Goal: Download file/media

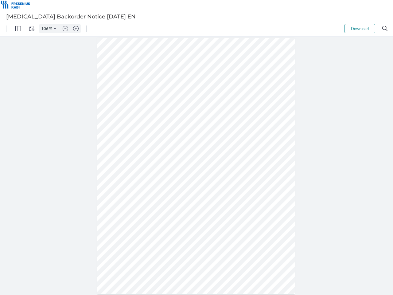
click at [18, 29] on img "Panel" at bounding box center [18, 29] width 6 height 6
click at [32, 29] on img "View Controls" at bounding box center [32, 29] width 6 height 6
click at [46, 29] on input "106" at bounding box center [44, 29] width 10 height 6
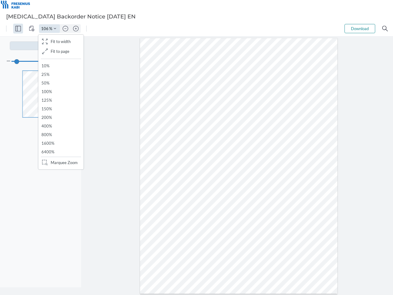
click at [55, 29] on img "Zoom Controls" at bounding box center [55, 28] width 2 height 2
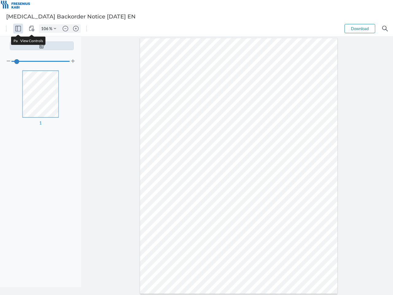
click at [65, 29] on img "Zoom out" at bounding box center [66, 29] width 6 height 6
click at [76, 29] on img "Zoom in" at bounding box center [76, 29] width 6 height 6
type input "106"
click at [360, 29] on button "Download" at bounding box center [360, 28] width 31 height 9
click at [385, 29] on img "Search" at bounding box center [386, 29] width 6 height 6
